Goal: Task Accomplishment & Management: Use online tool/utility

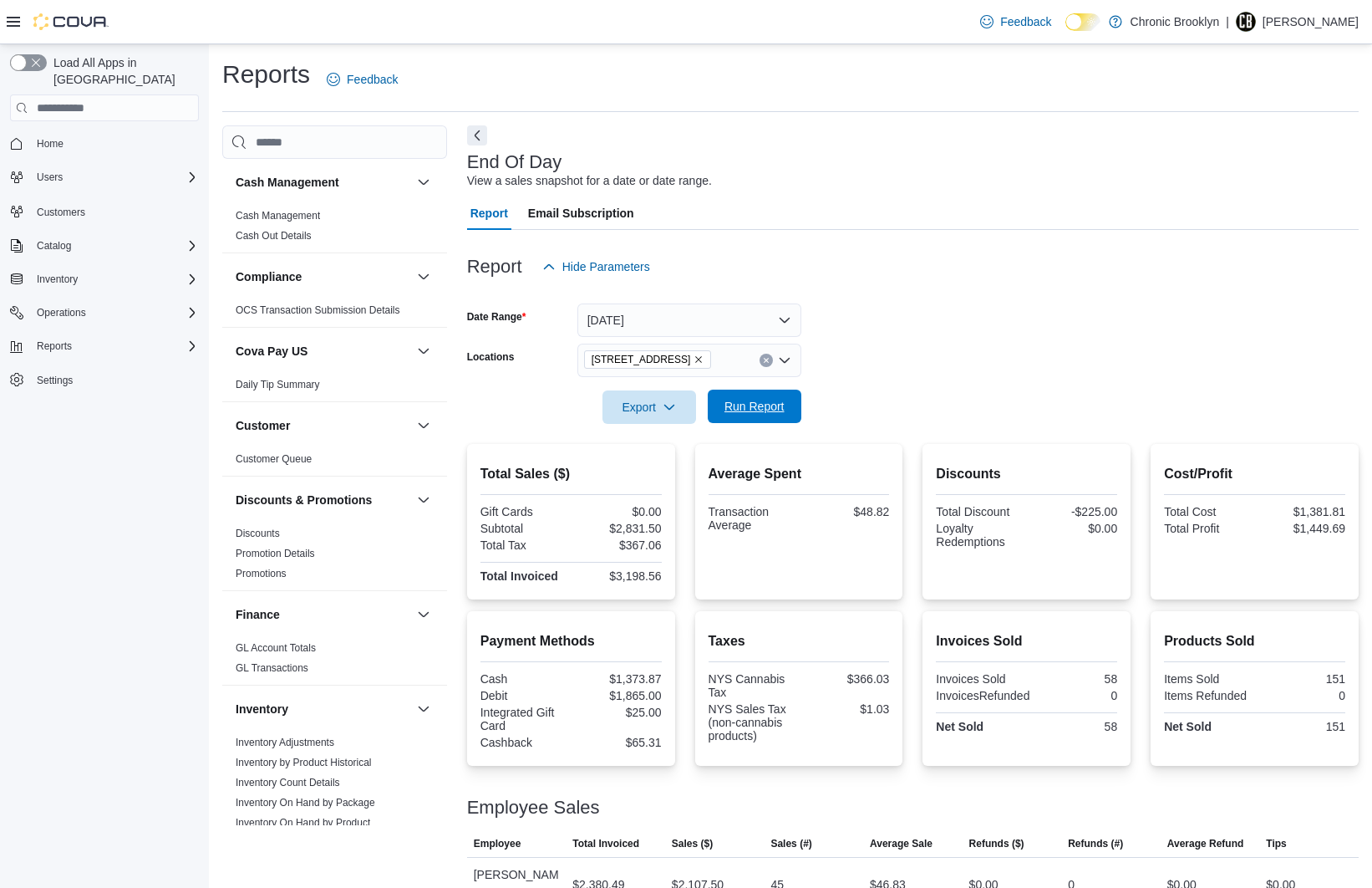
click at [769, 413] on span "Run Report" at bounding box center [754, 406] width 60 height 17
click at [756, 408] on span "Run Report" at bounding box center [754, 406] width 60 height 17
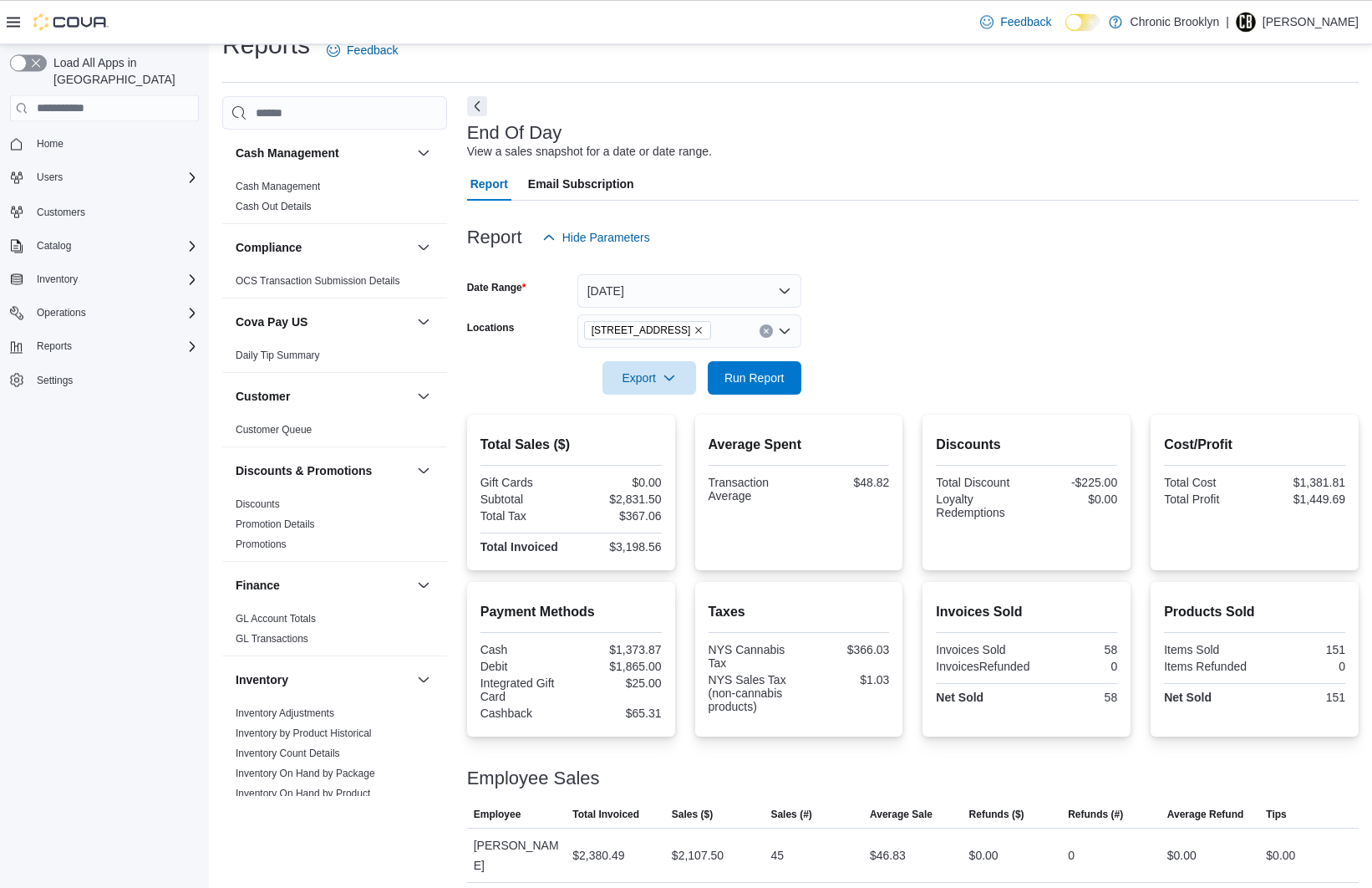
scroll to position [53, 0]
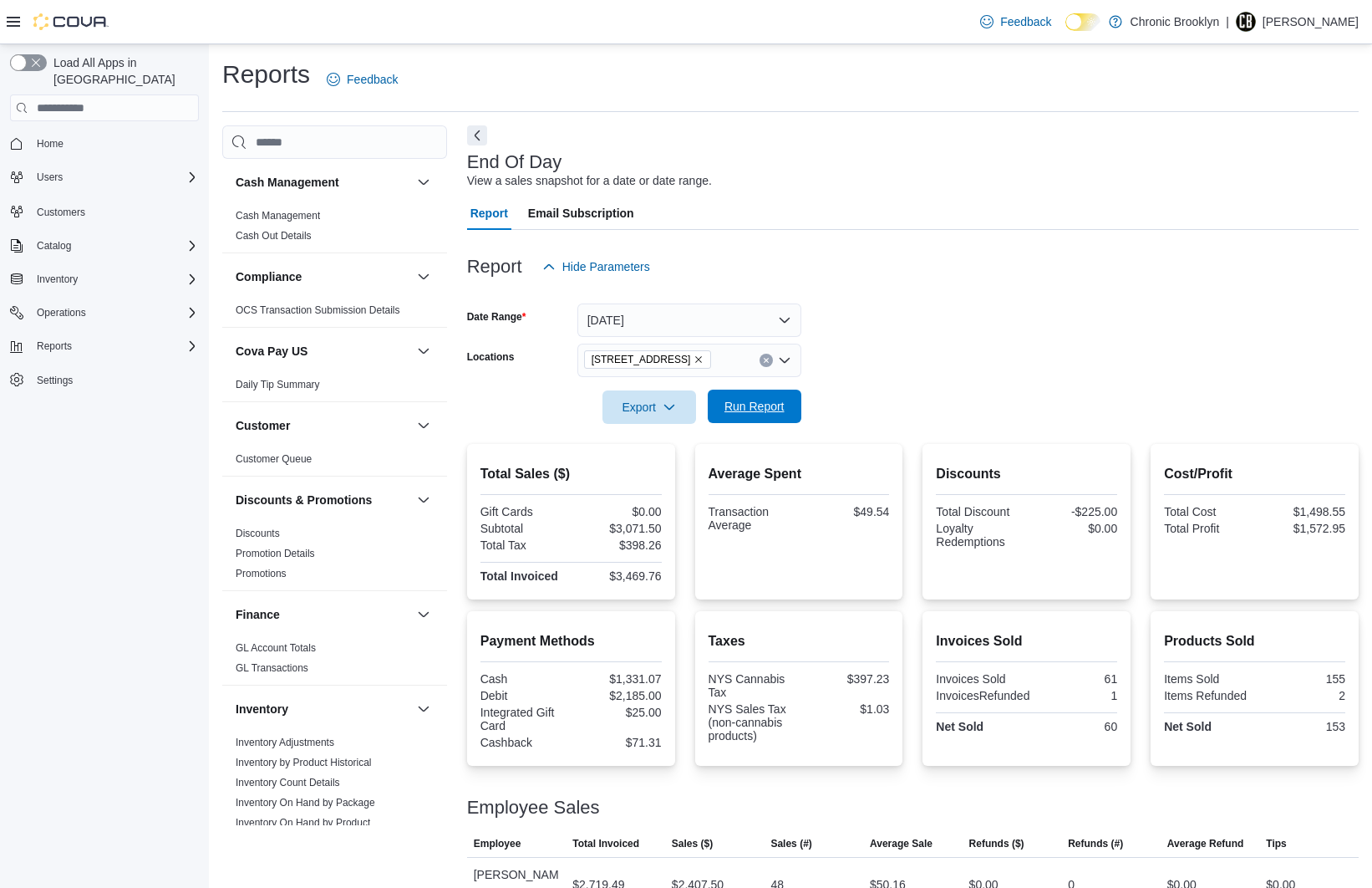
click at [777, 410] on span "Run Report" at bounding box center [754, 406] width 60 height 17
click at [765, 415] on span "Run Report" at bounding box center [754, 406] width 73 height 34
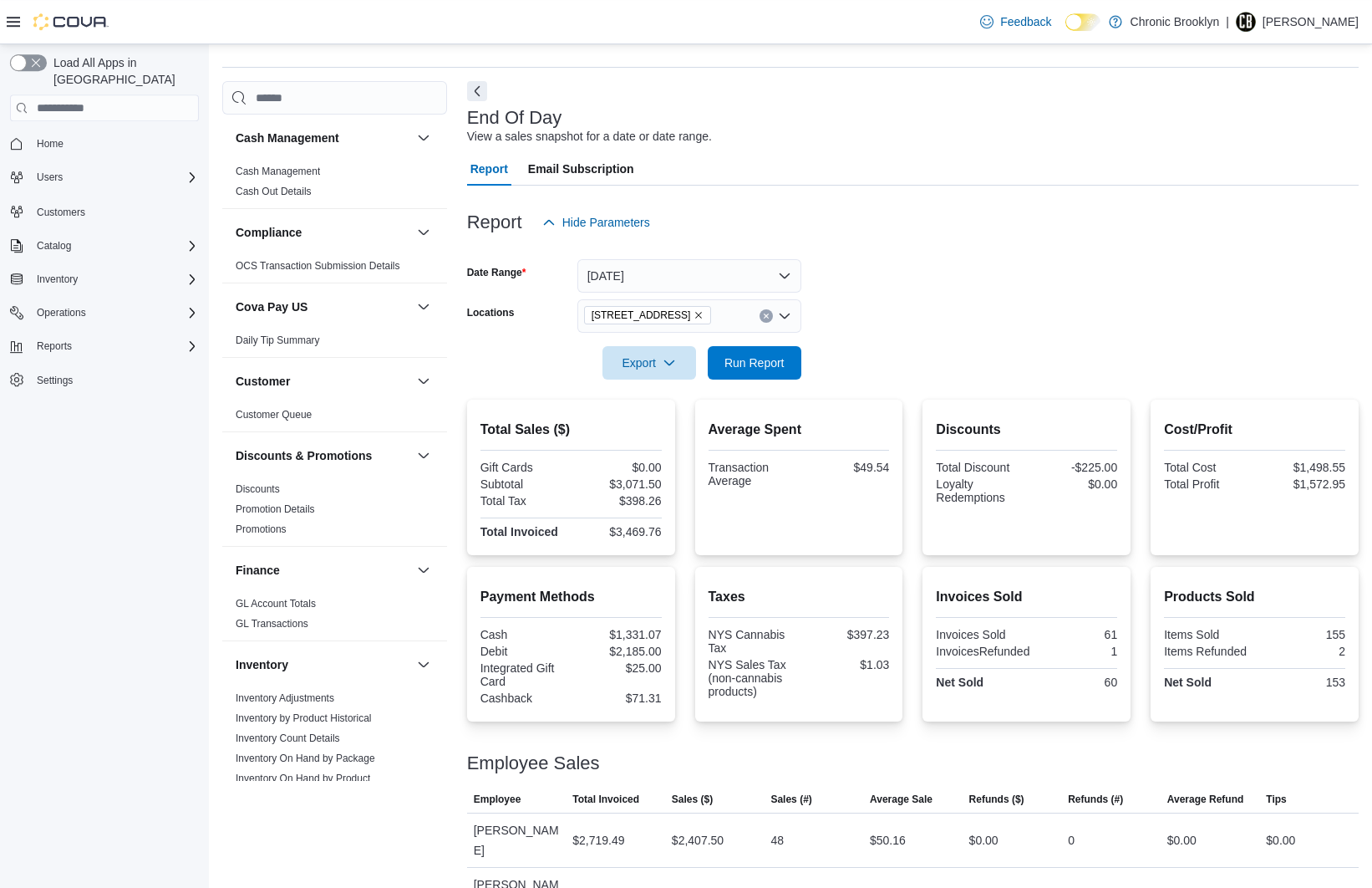
scroll to position [53, 0]
